Goal: Task Accomplishment & Management: Use online tool/utility

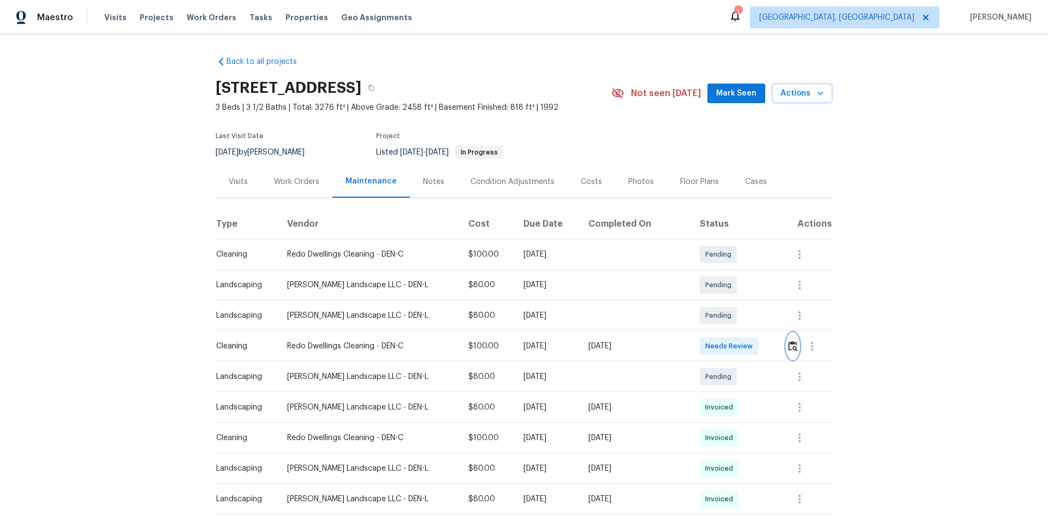
click at [745, 344] on img "button" at bounding box center [792, 345] width 9 height 10
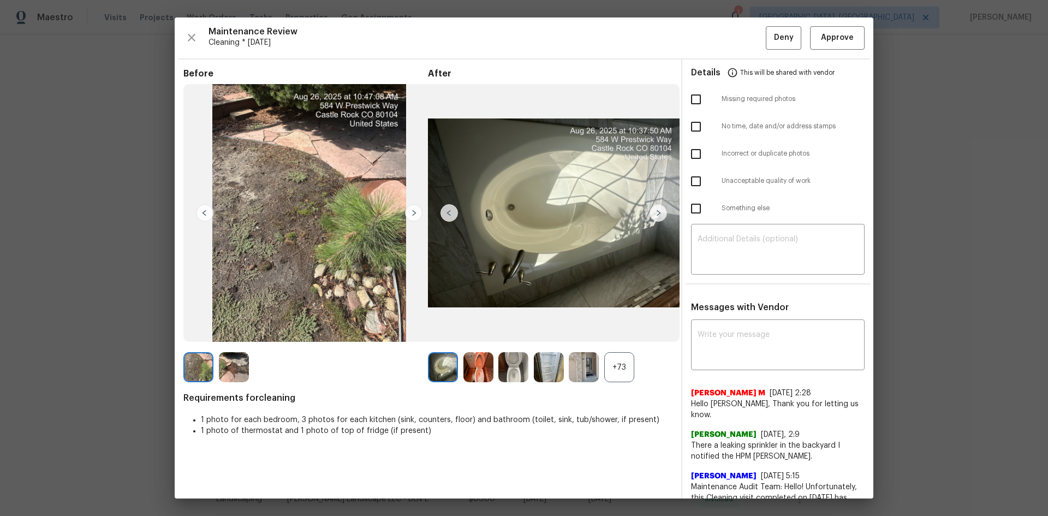
click at [691, 101] on input "checkbox" at bounding box center [695, 99] width 23 height 23
checkbox input "true"
click at [739, 246] on textarea at bounding box center [777, 250] width 160 height 31
paste textarea "Maintenance Audit Team: Hello! Unfortunately, this cleaning visit completed on …"
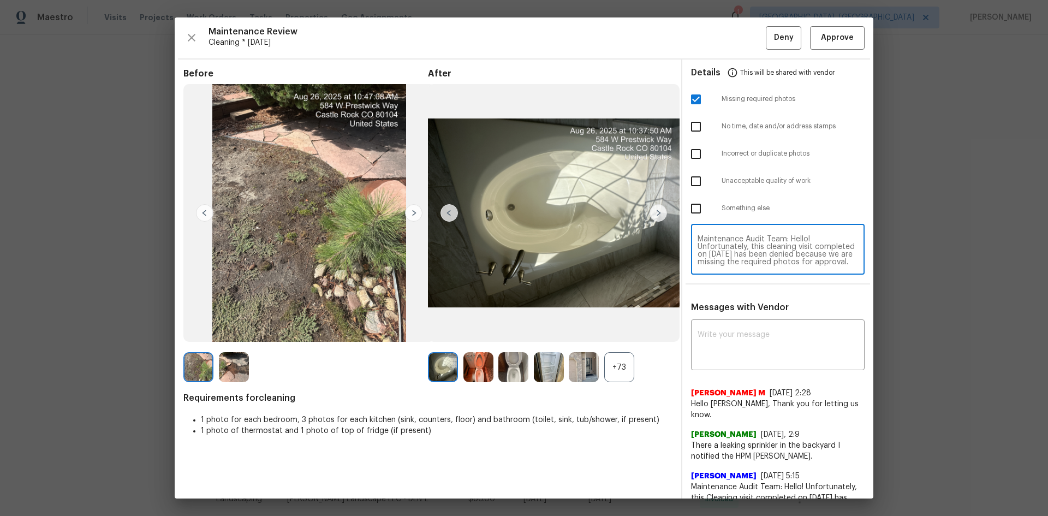
click at [745, 235] on textarea "Maintenance Audit Team: Hello! Unfortunately, this cleaning visit completed on …" at bounding box center [777, 250] width 160 height 31
type textarea "Maintenance Audit Team: Hello! Unfortunately, this cleaning visit completed on …"
click at [745, 325] on div "x ​" at bounding box center [778, 346] width 174 height 48
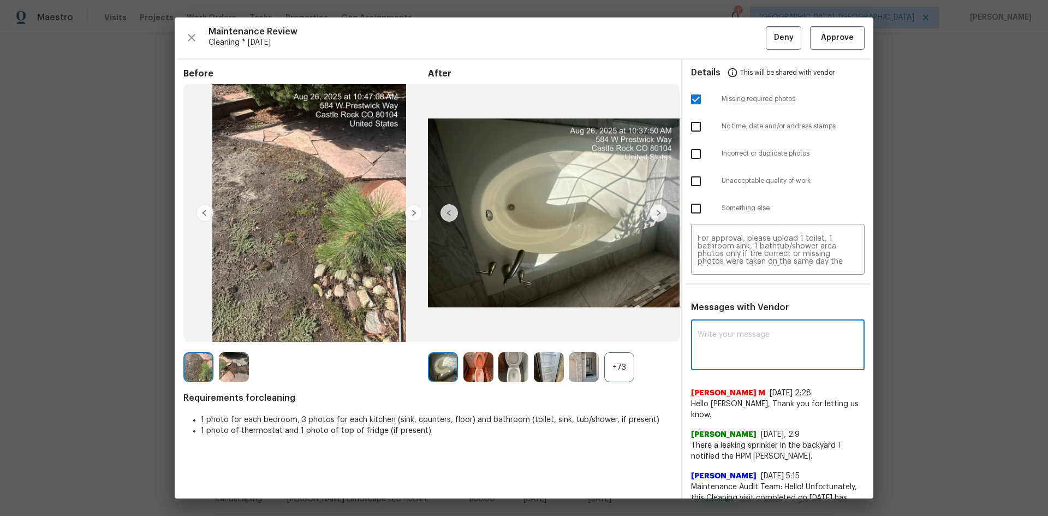
paste textarea "Maintenance Audit Team: Hello! Unfortunately, this cleaning visit completed on …"
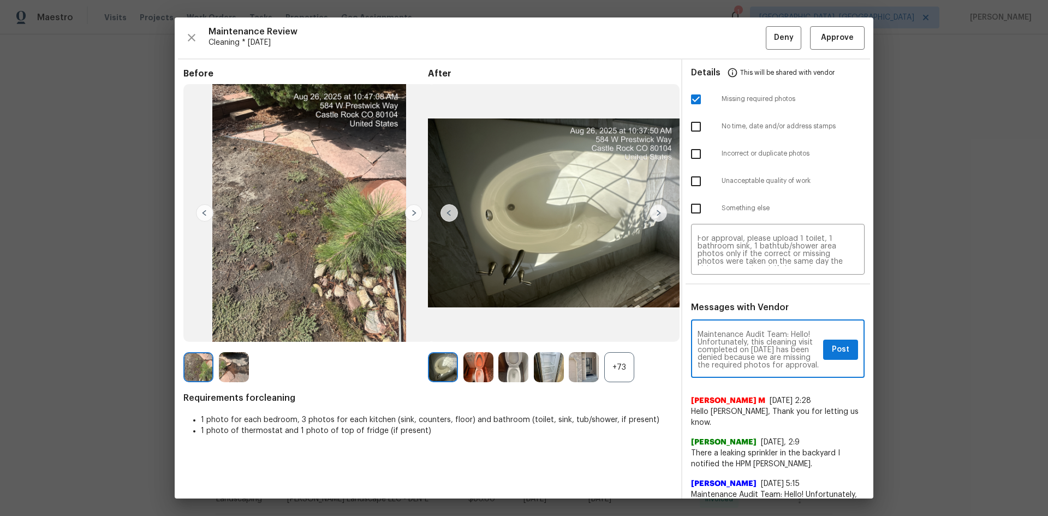
scroll to position [160, 0]
type textarea "Maintenance Audit Team: Hello! Unfortunately, this cleaning visit completed on …"
click at [745, 342] on button "Post" at bounding box center [840, 349] width 35 height 20
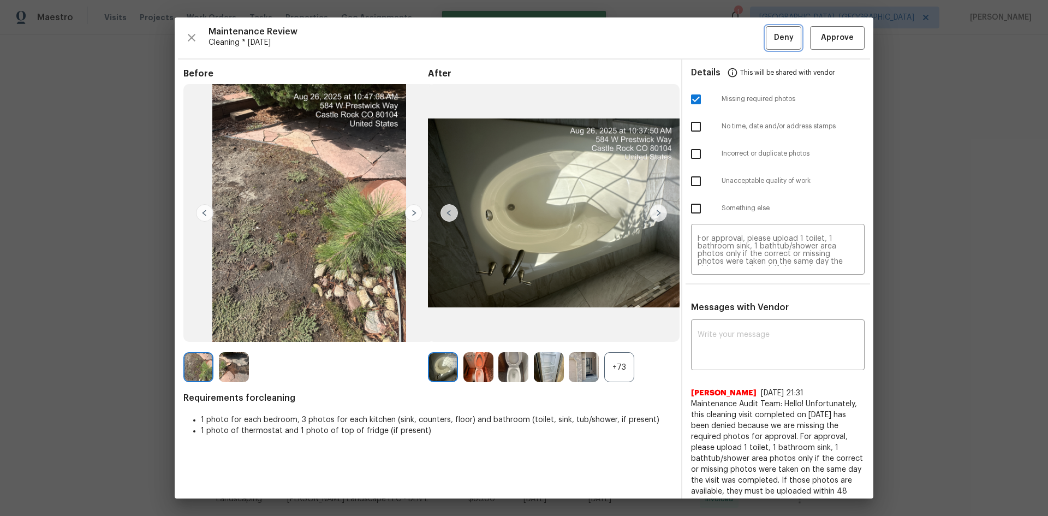
scroll to position [0, 0]
click at [745, 38] on span "Deny" at bounding box center [784, 38] width 20 height 14
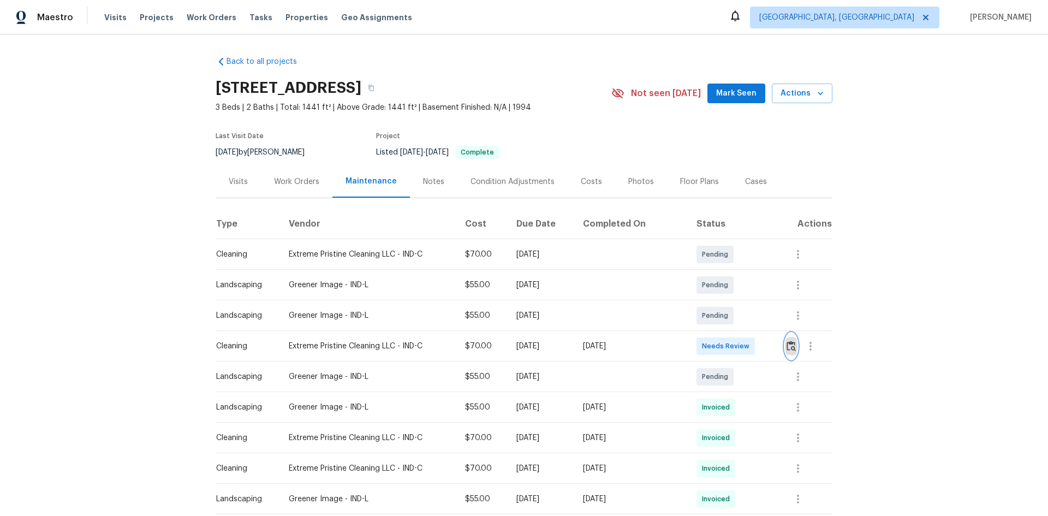
click at [745, 345] on img "button" at bounding box center [790, 345] width 9 height 10
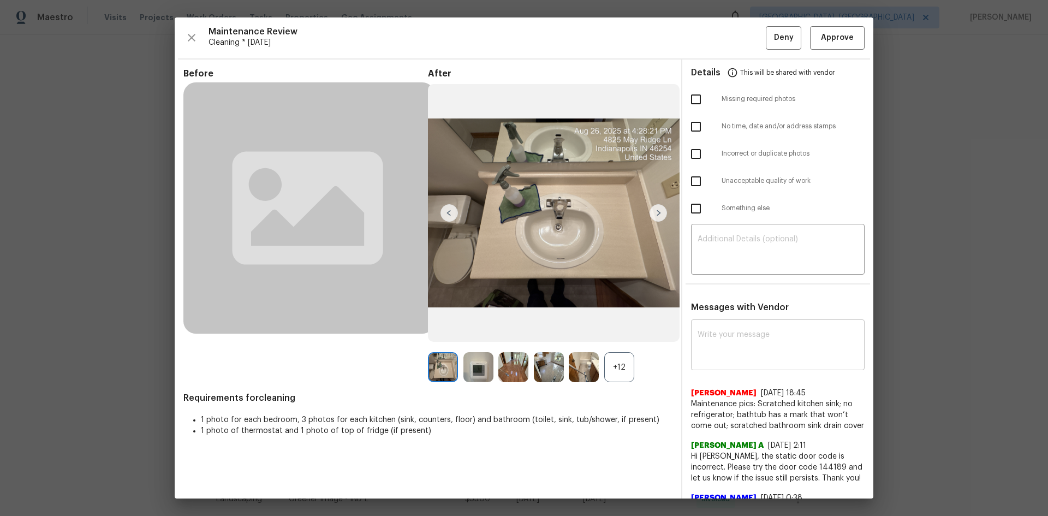
click at [727, 343] on textarea at bounding box center [777, 346] width 160 height 31
paste textarea "Maintenance Audit Team: Hello! After further review, the visit(08/26/2025) has …"
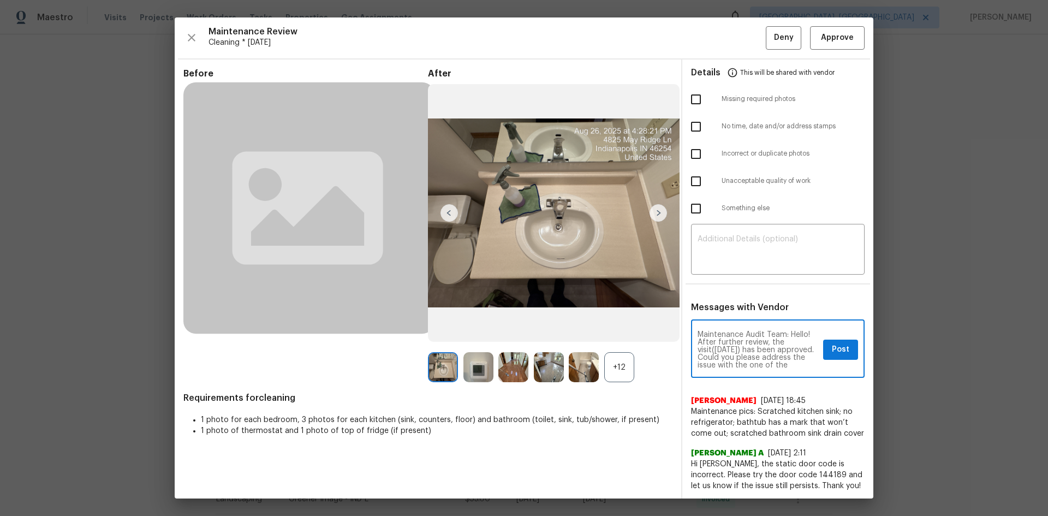
type textarea "Maintenance Audit Team: Hello! After further review, the visit(08/26/2025) has …"
click at [745, 345] on span "Post" at bounding box center [840, 350] width 17 height 14
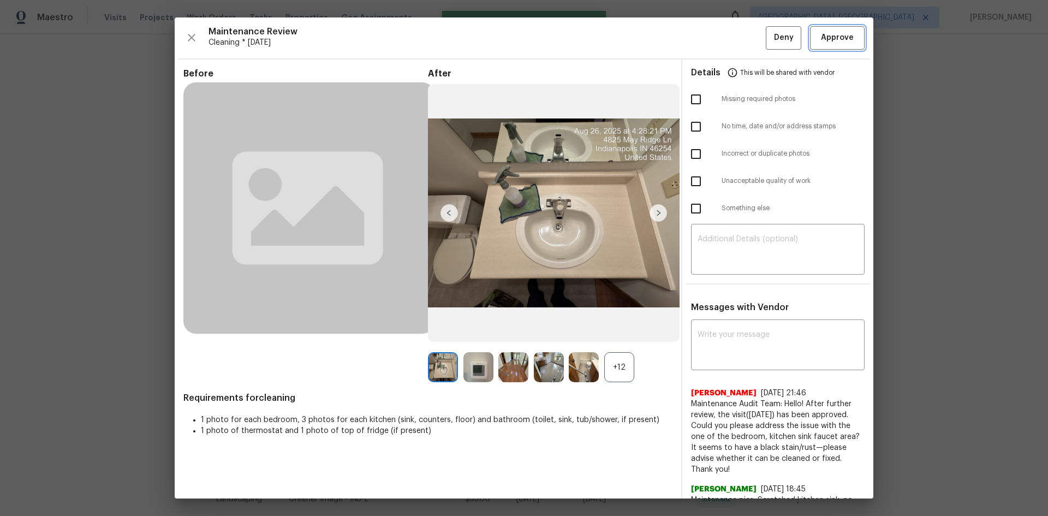
click at [745, 34] on span "Approve" at bounding box center [837, 38] width 33 height 14
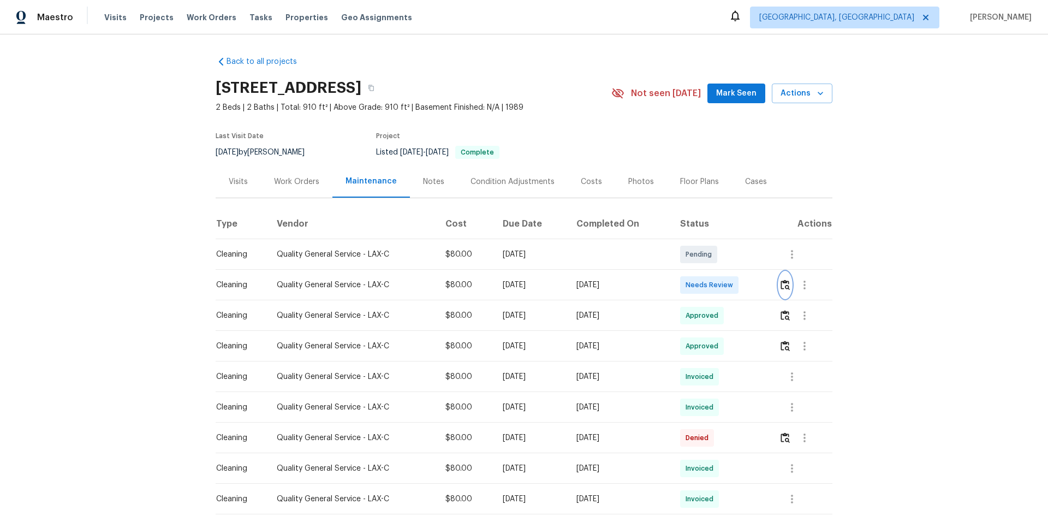
click at [745, 289] on img "button" at bounding box center [784, 284] width 9 height 10
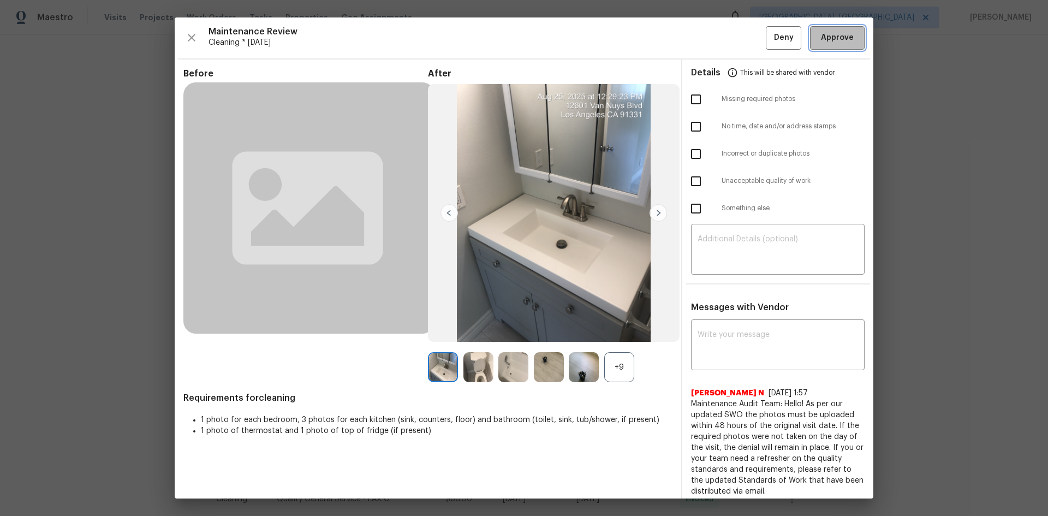
click at [745, 28] on button "Approve" at bounding box center [837, 37] width 55 height 23
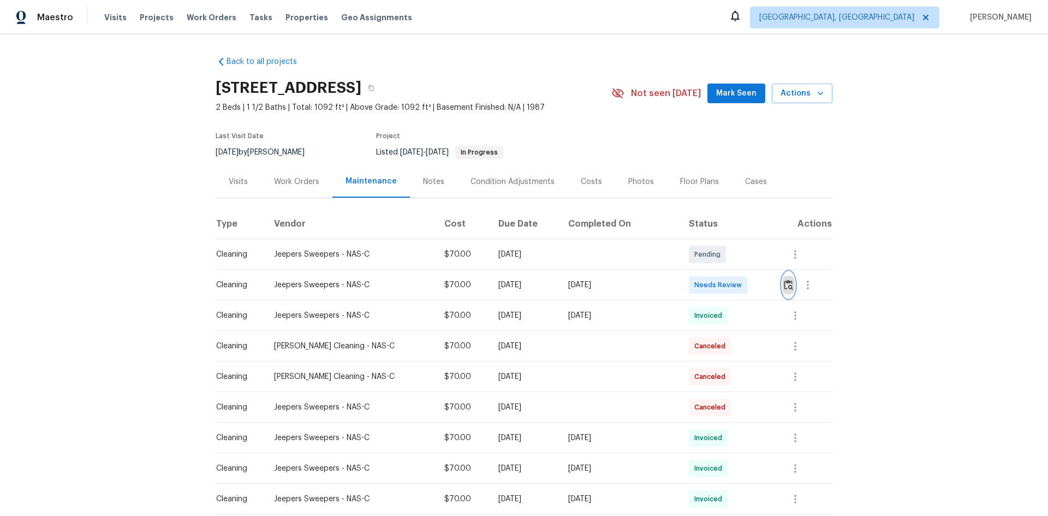
click at [745, 285] on img "button" at bounding box center [788, 284] width 9 height 10
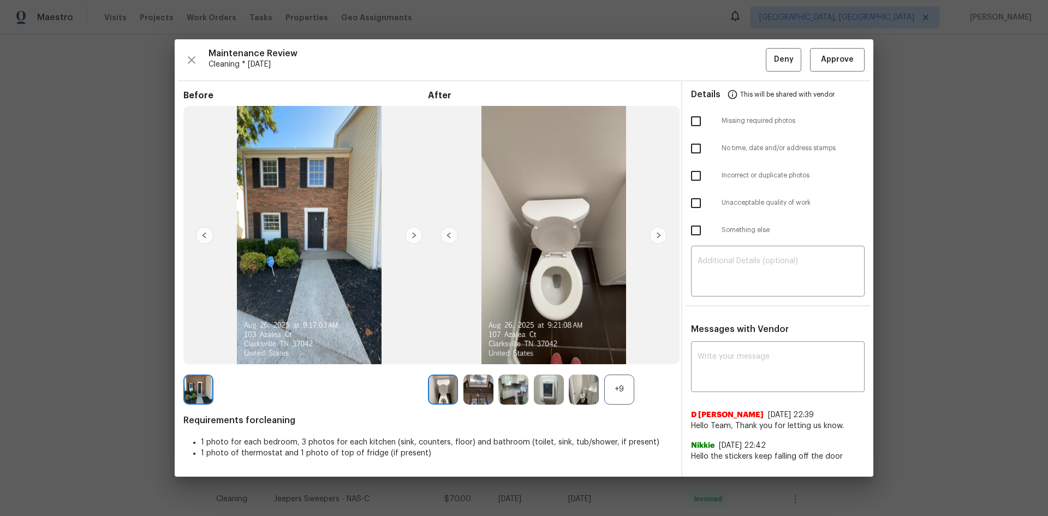
click at [696, 206] on input "checkbox" at bounding box center [695, 203] width 23 height 23
checkbox input "true"
click at [745, 272] on textarea at bounding box center [777, 272] width 160 height 31
paste textarea "Maintenance Audit Team: Hello! Unfortunately, this cleaning visit completed on …"
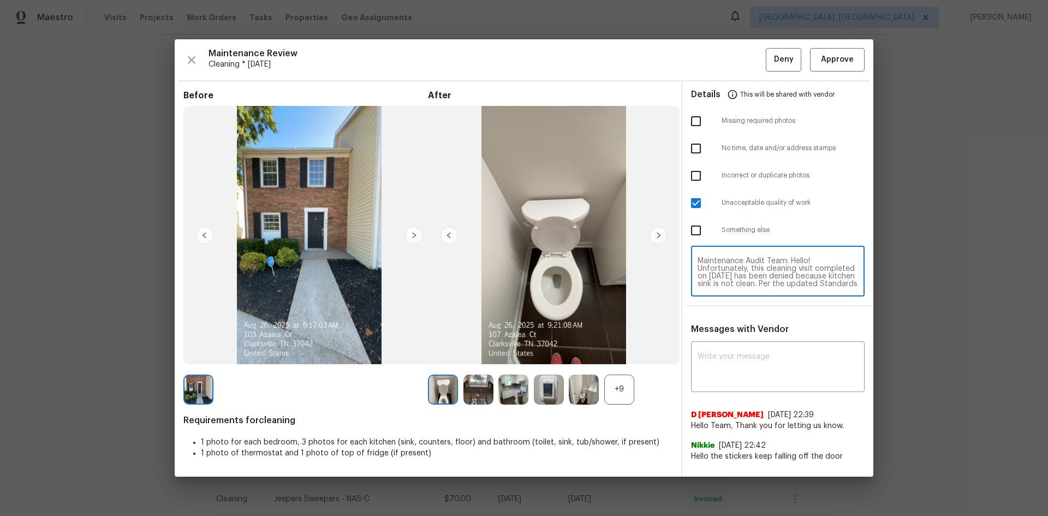
click at [745, 280] on textarea "Maintenance Audit Team: Hello! Unfortunately, this cleaning visit completed on …" at bounding box center [777, 272] width 160 height 31
type textarea "Maintenance Audit Team: Hello! Unfortunately, this cleaning visit completed on …"
click at [745, 345] on textarea at bounding box center [777, 367] width 160 height 31
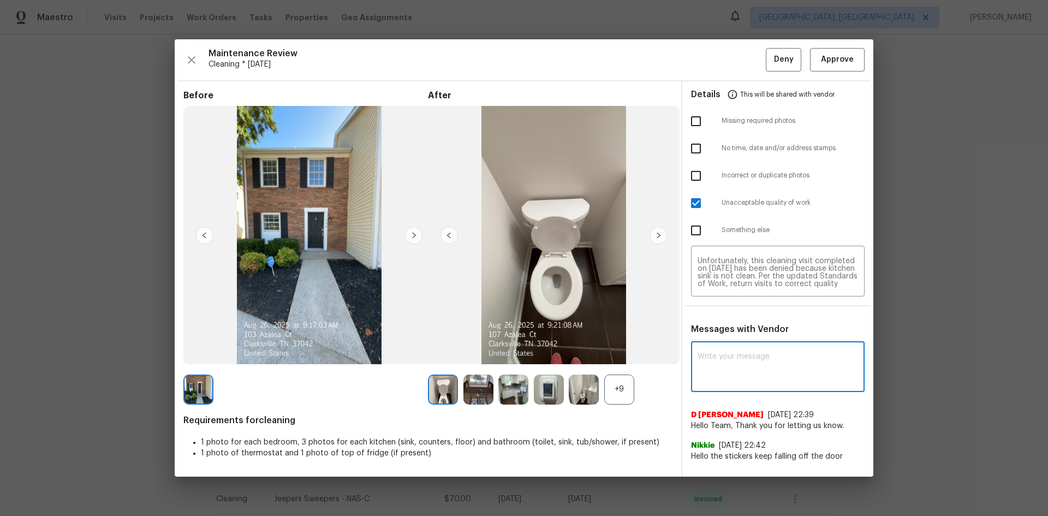
paste textarea "Maintenance Audit Team: Hello! Unfortunately, this cleaning visit completed on …"
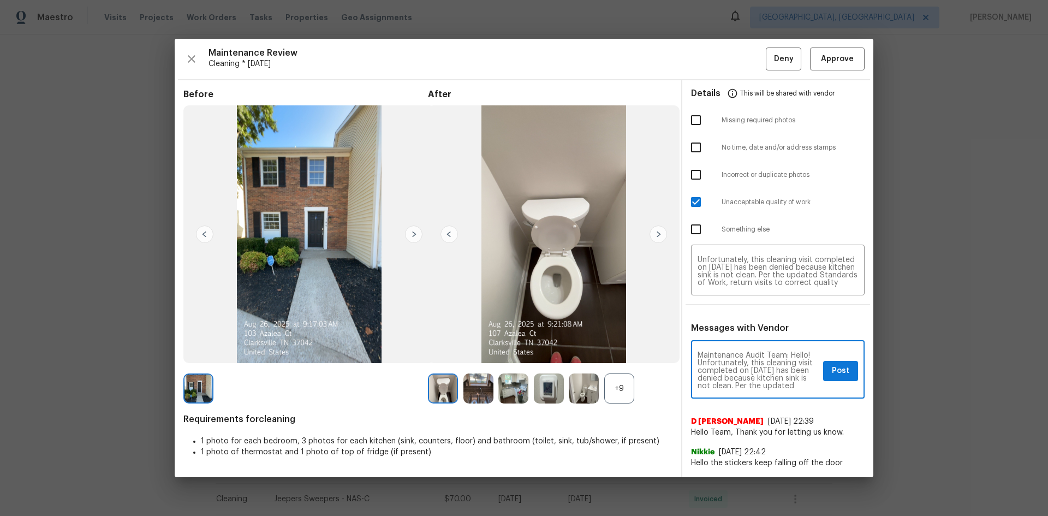
scroll to position [130, 0]
type textarea "Maintenance Audit Team: Hello! Unfortunately, this cleaning visit completed on …"
click at [745, 345] on span "Post" at bounding box center [840, 371] width 17 height 14
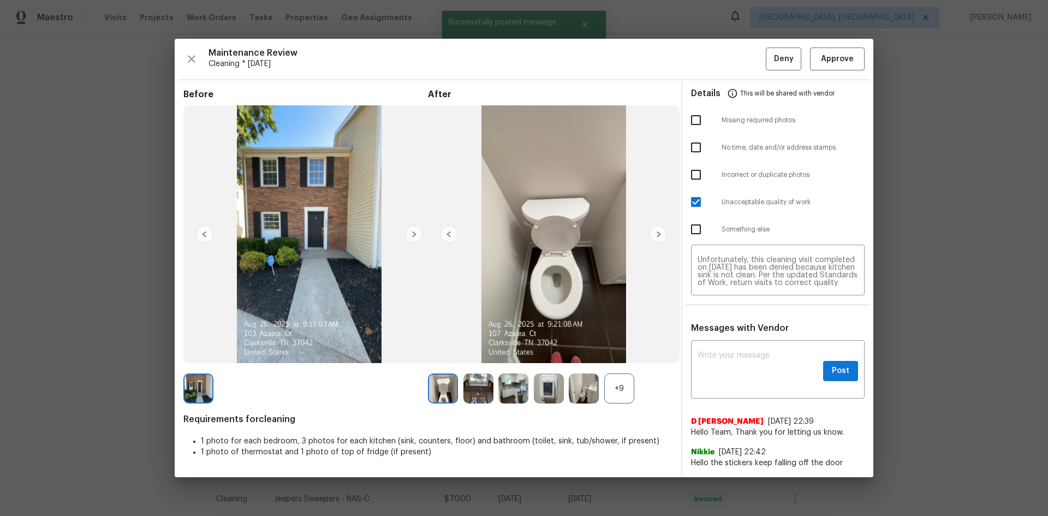
scroll to position [0, 0]
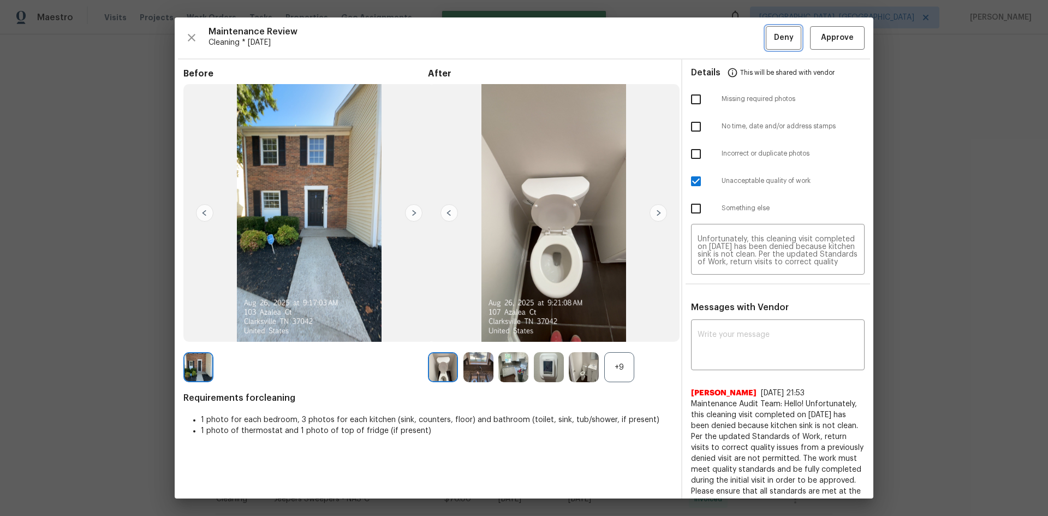
click at [745, 41] on button "Deny" at bounding box center [782, 37] width 35 height 23
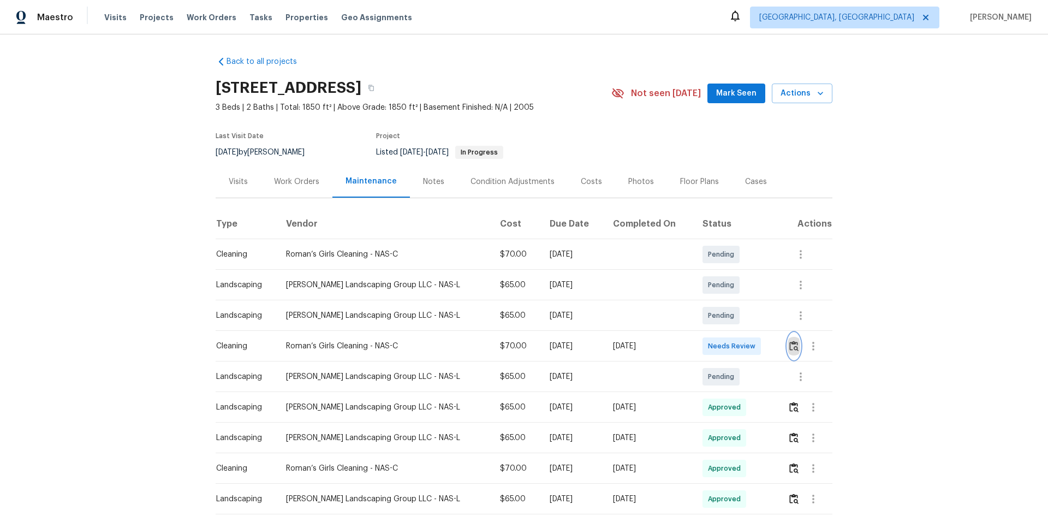
click at [745, 341] on img "button" at bounding box center [793, 345] width 9 height 10
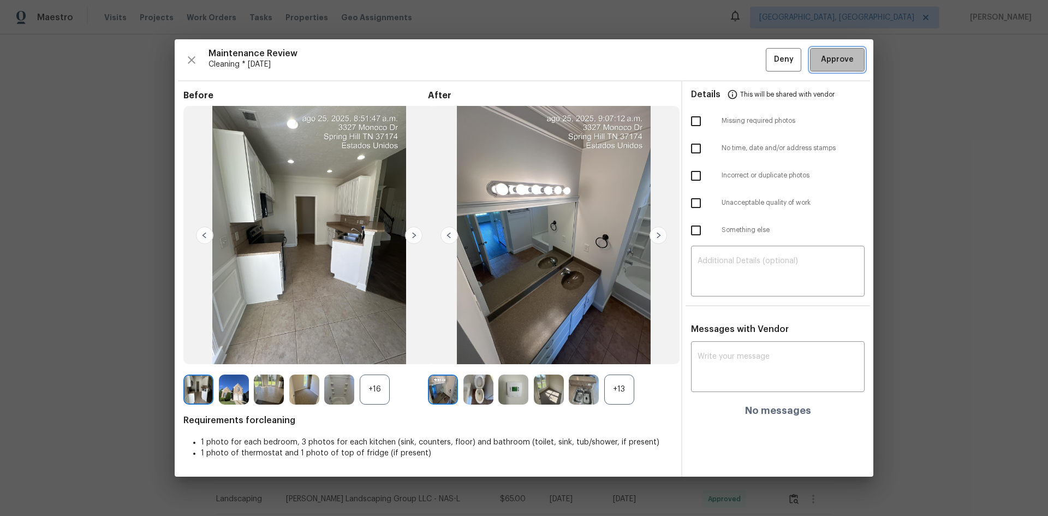
click at [745, 55] on span "Approve" at bounding box center [837, 60] width 33 height 14
